Goal: Find specific page/section: Find specific page/section

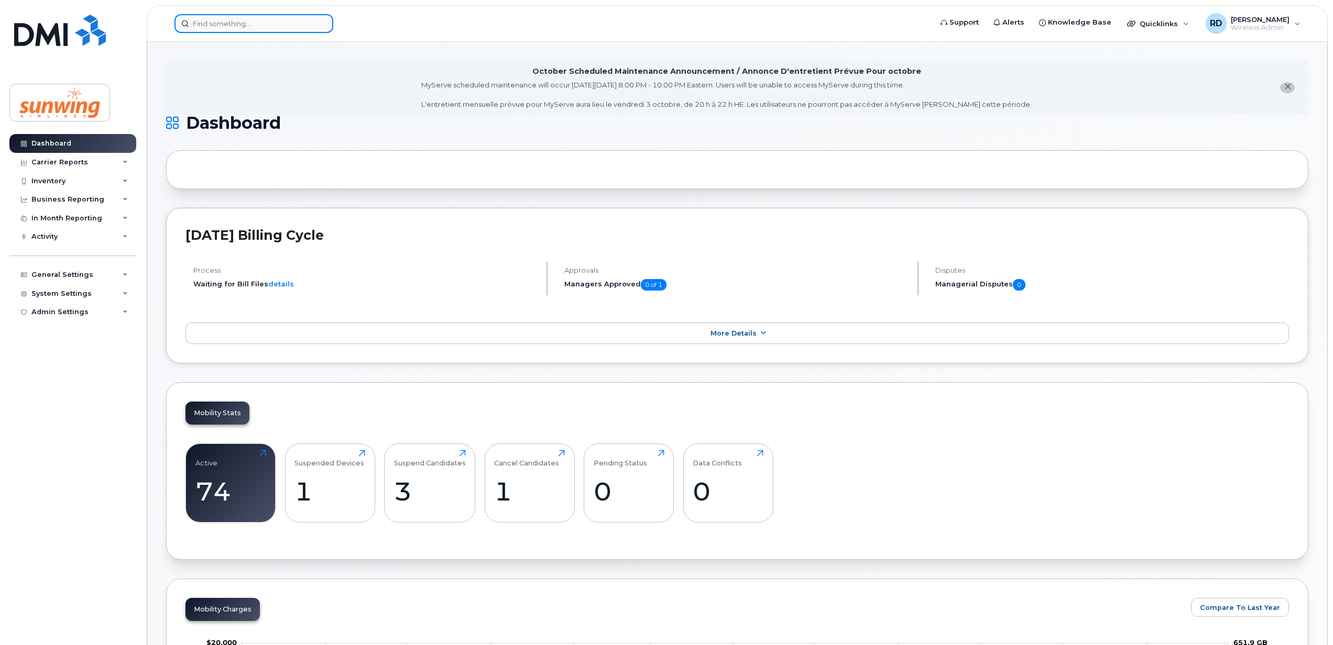
click at [221, 21] on input at bounding box center [253, 23] width 159 height 19
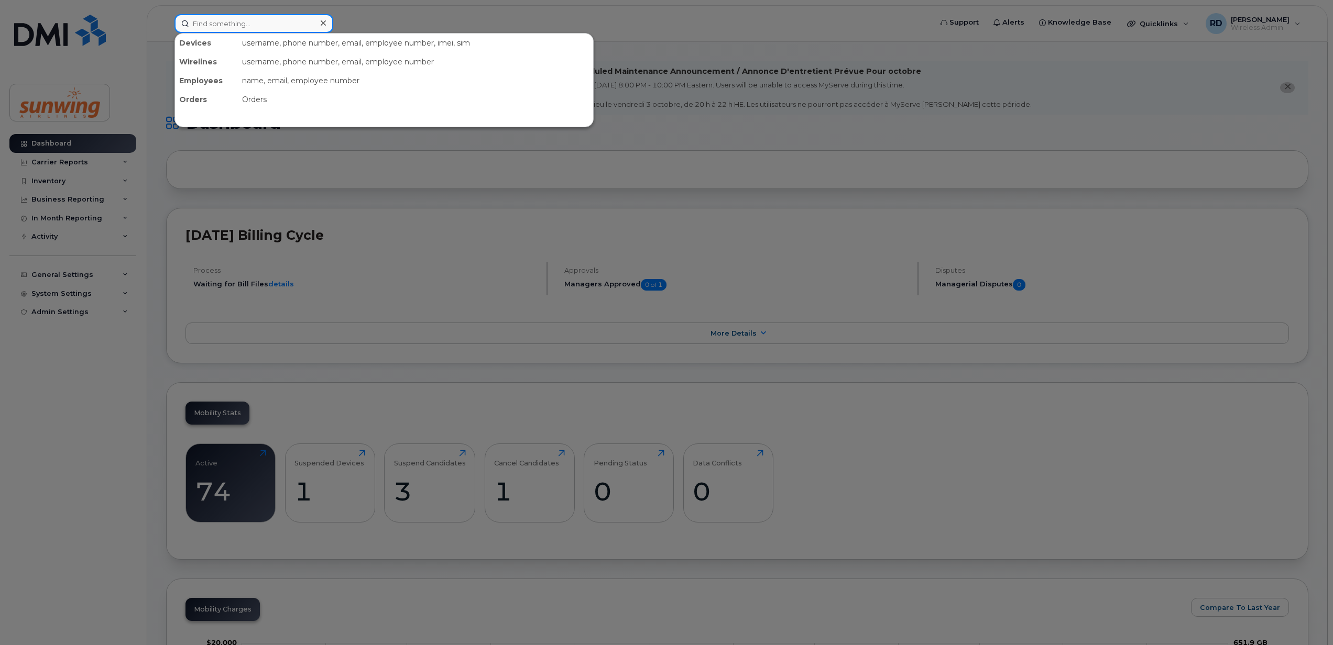
paste input "4167708638"
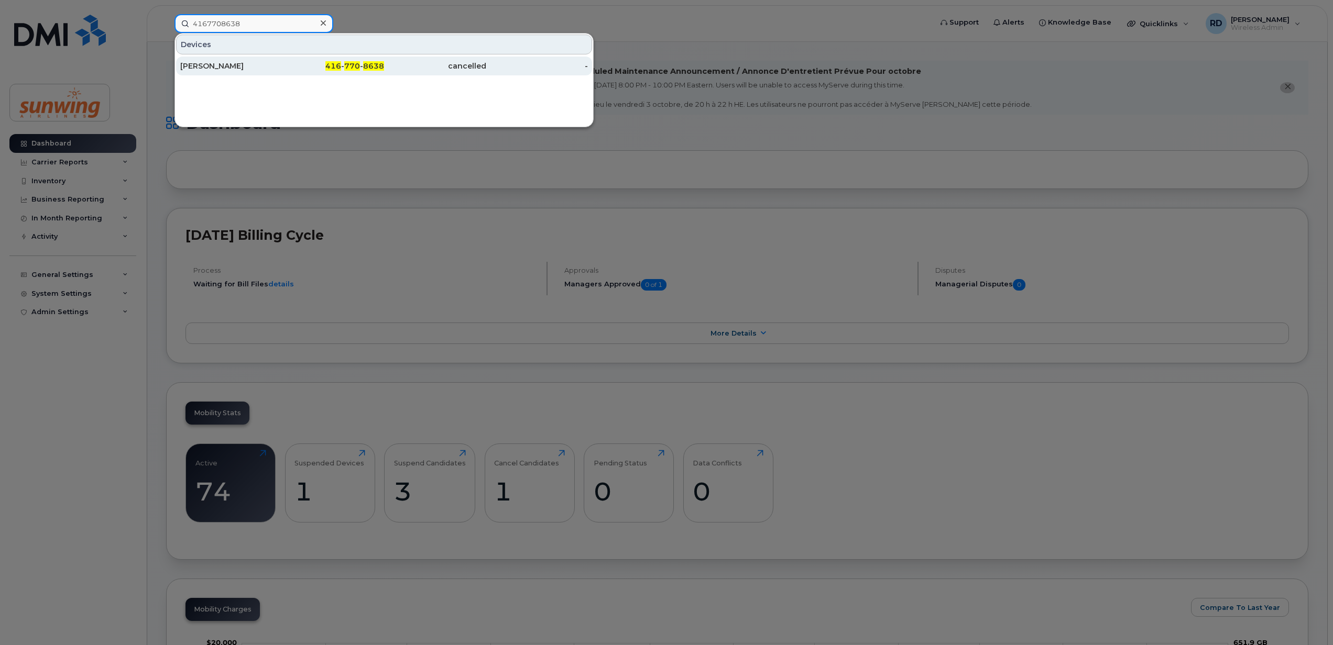
type input "4167708638"
click at [218, 64] on div "[PERSON_NAME]" at bounding box center [231, 66] width 102 height 10
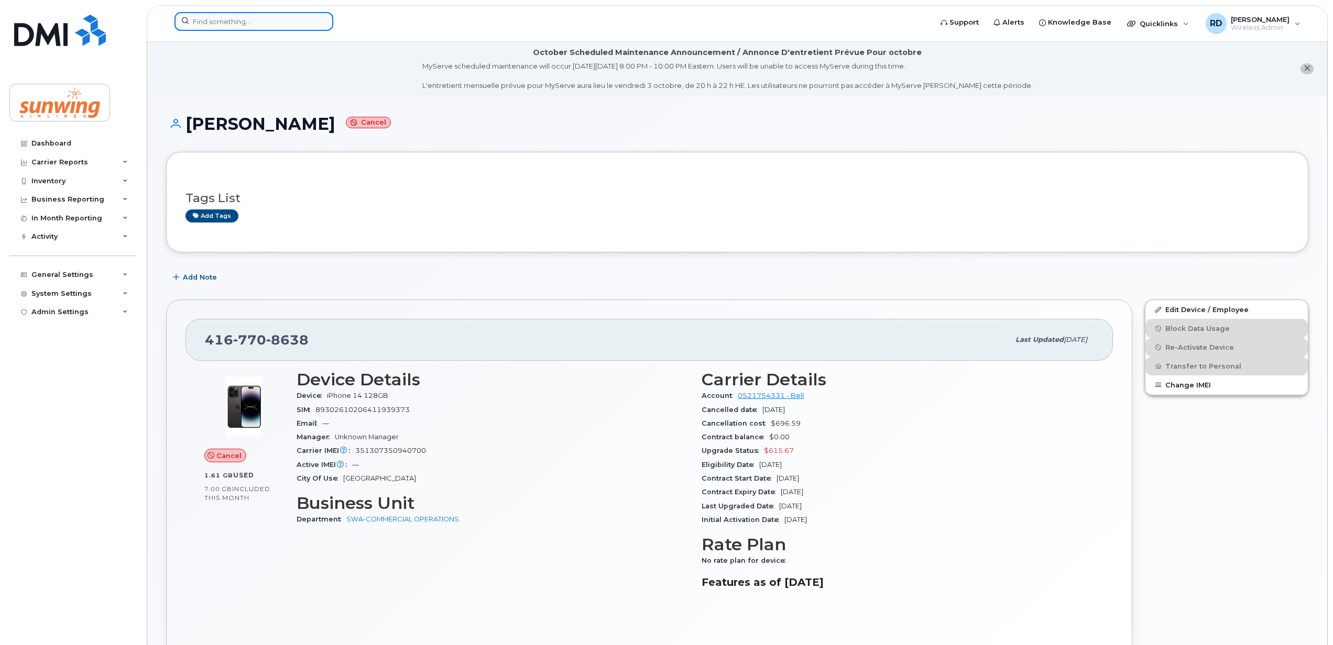
click at [262, 20] on input at bounding box center [253, 21] width 159 height 19
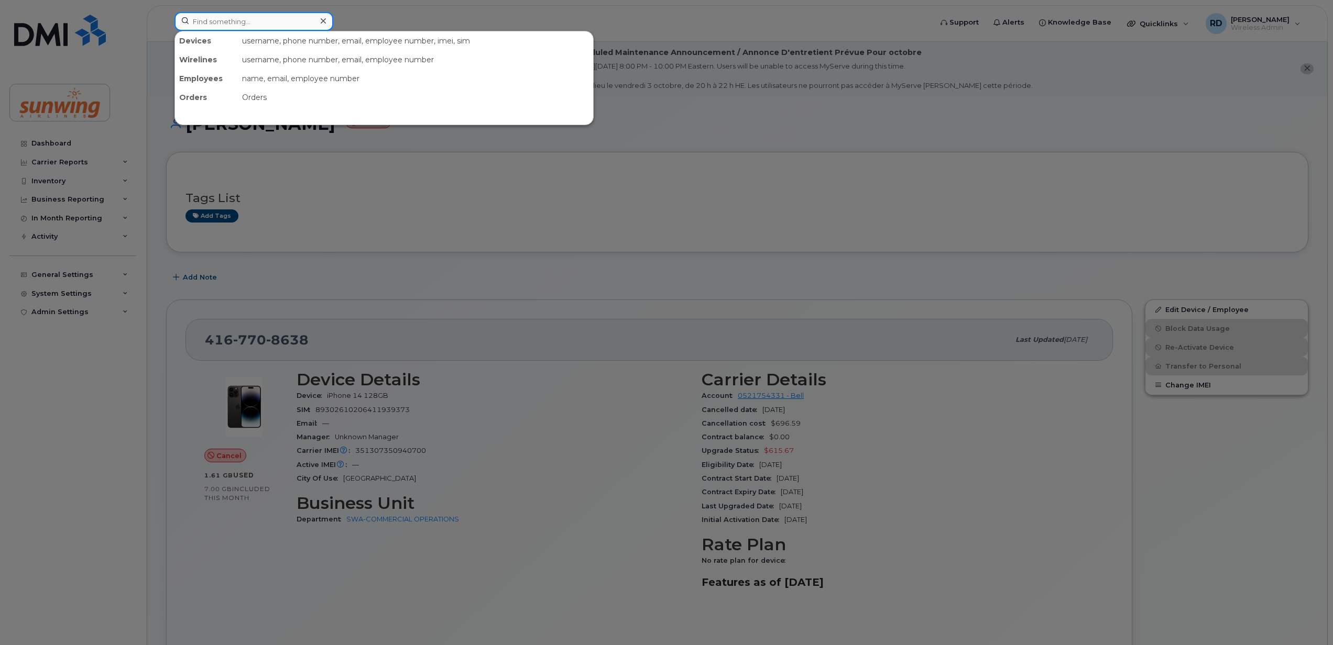
click at [206, 19] on input at bounding box center [253, 21] width 159 height 19
paste input "4168439343"
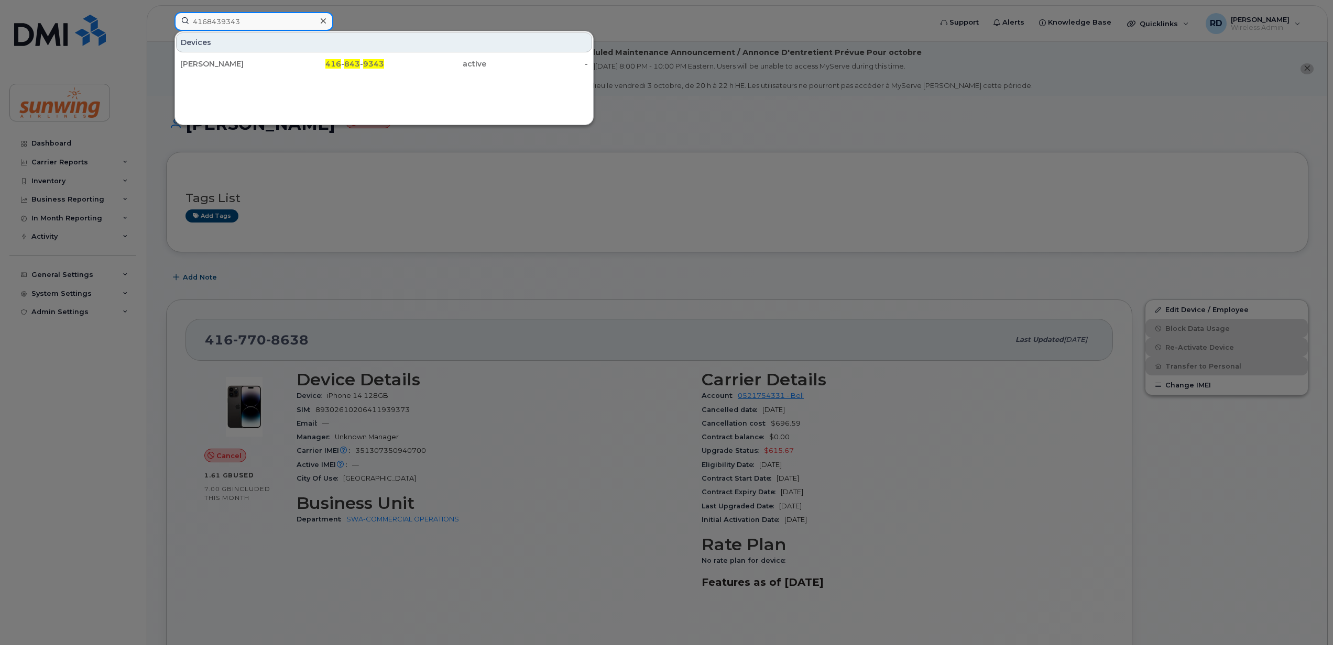
type input "4168439343"
click at [506, 92] on div "Devices Amber Dent 416 - 843 - 9343 active -" at bounding box center [383, 78] width 419 height 94
click at [233, 64] on div "Amber Dent" at bounding box center [231, 64] width 102 height 10
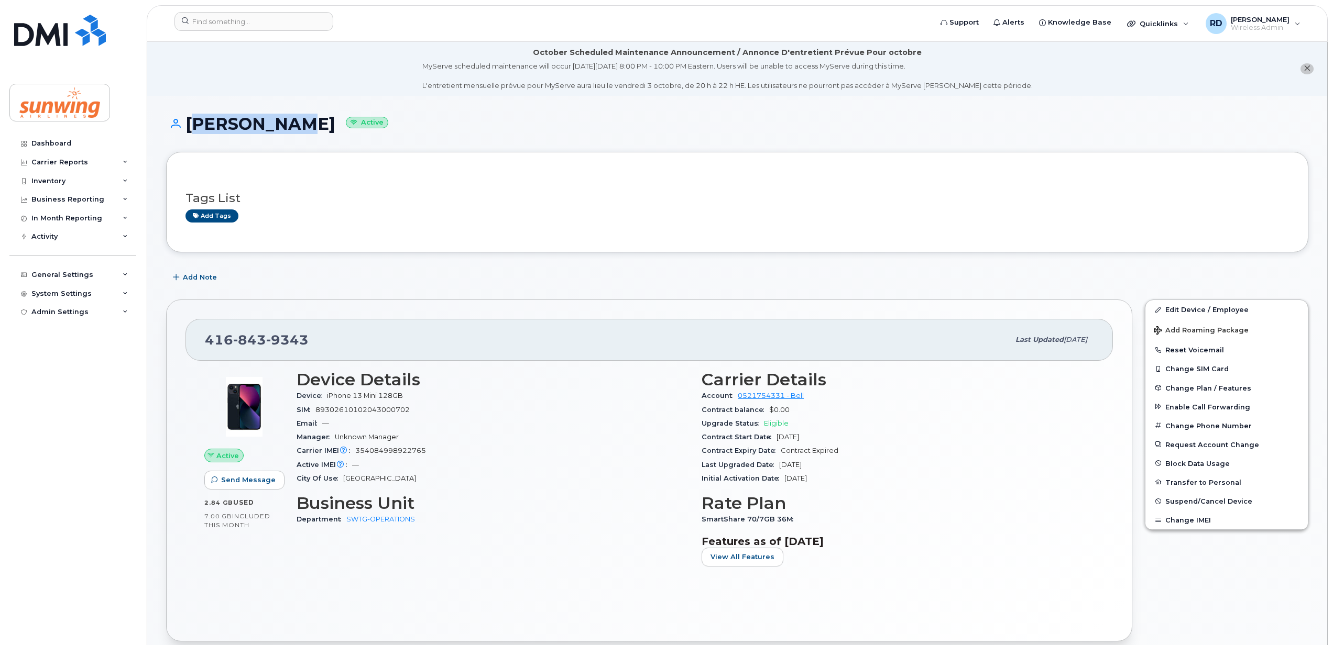
drag, startPoint x: 293, startPoint y: 124, endPoint x: 191, endPoint y: 128, distance: 102.8
click at [191, 128] on h1 "Amber Dent Active" at bounding box center [737, 124] width 1142 height 18
drag, startPoint x: 191, startPoint y: 128, endPoint x: 203, endPoint y: 126, distance: 12.7
copy h1 "Amber Dent"
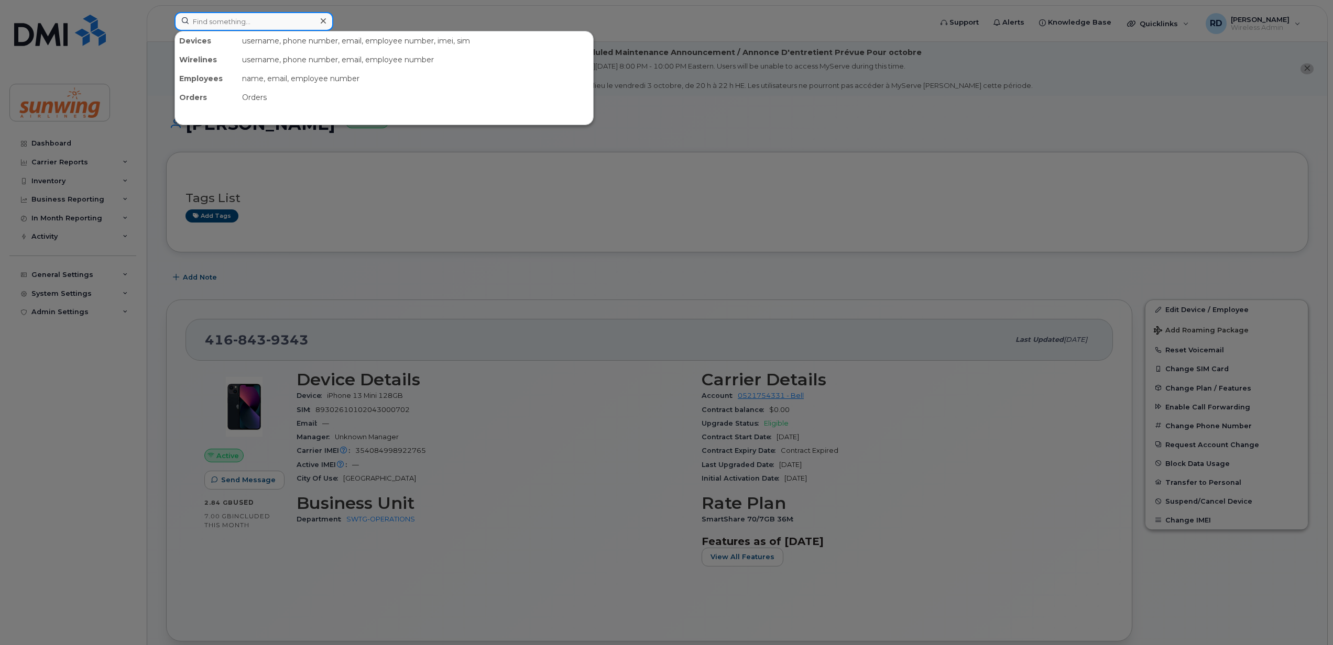
click at [241, 19] on input at bounding box center [253, 21] width 159 height 19
paste input "14167091321"
click at [261, 20] on input "14167091321" at bounding box center [253, 21] width 159 height 19
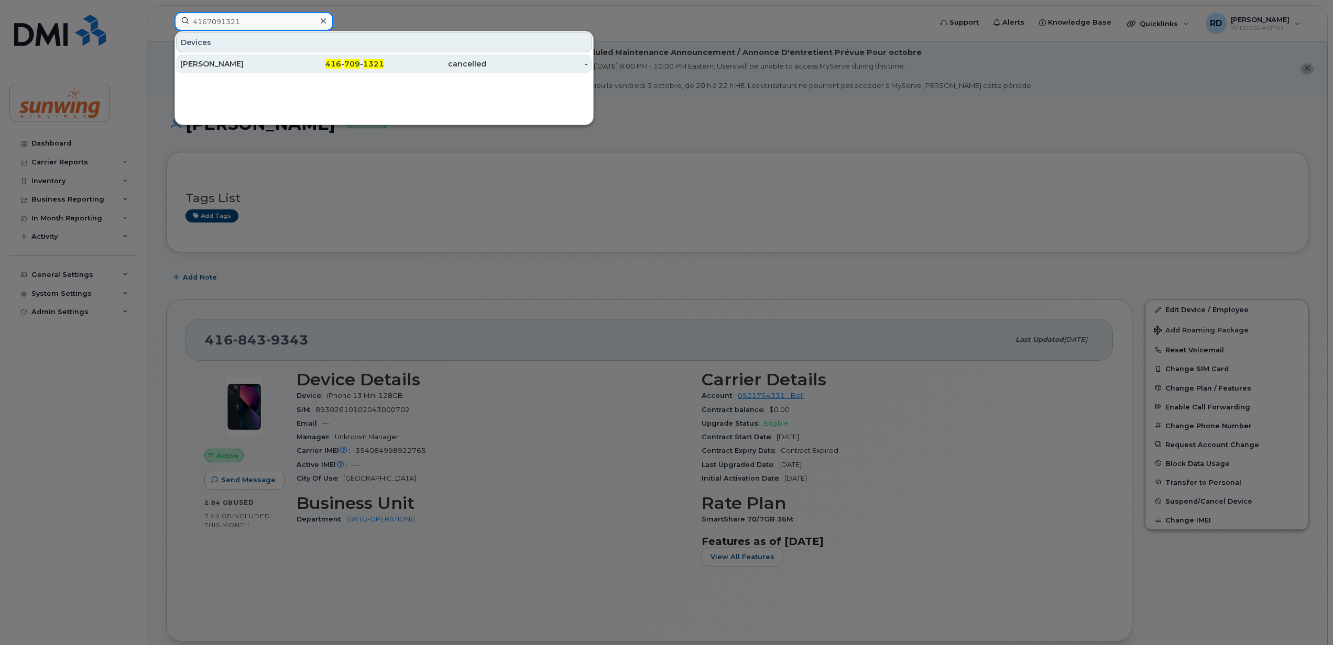
type input "4167091321"
click at [238, 64] on div "Hannan Jamil" at bounding box center [231, 64] width 102 height 10
